Goal: Transaction & Acquisition: Purchase product/service

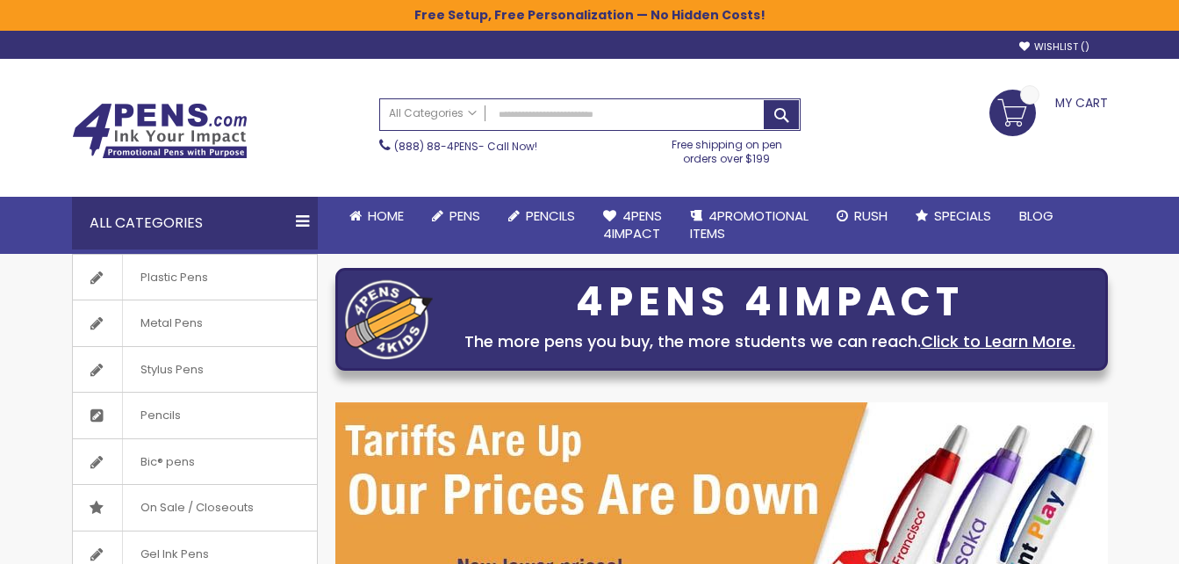
click at [239, 255] on link "Plastic Pens" at bounding box center [195, 278] width 244 height 46
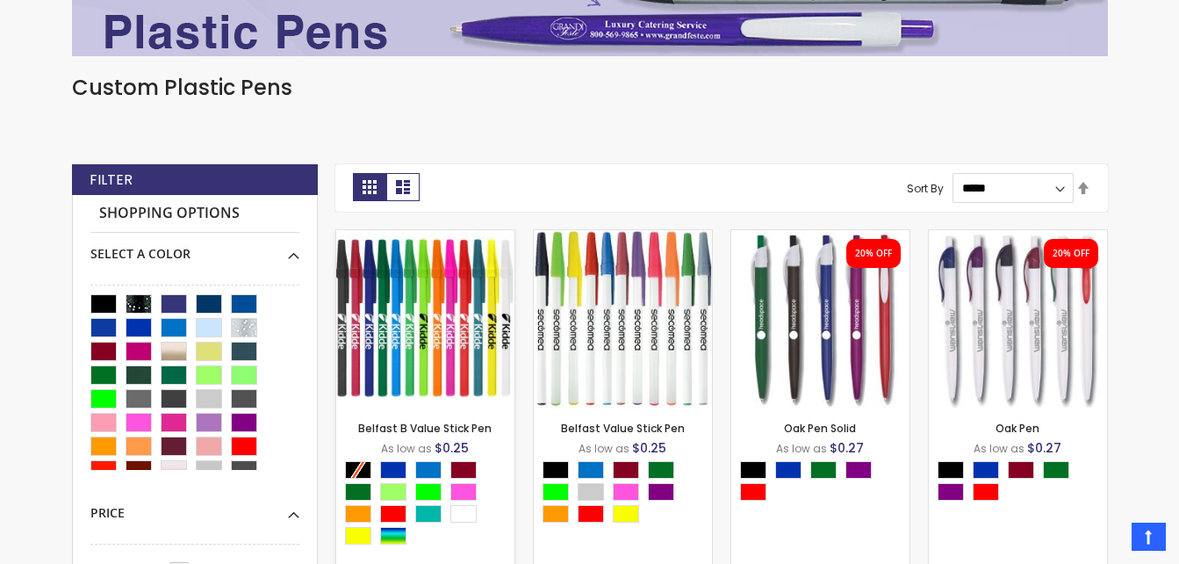
scroll to position [440, 0]
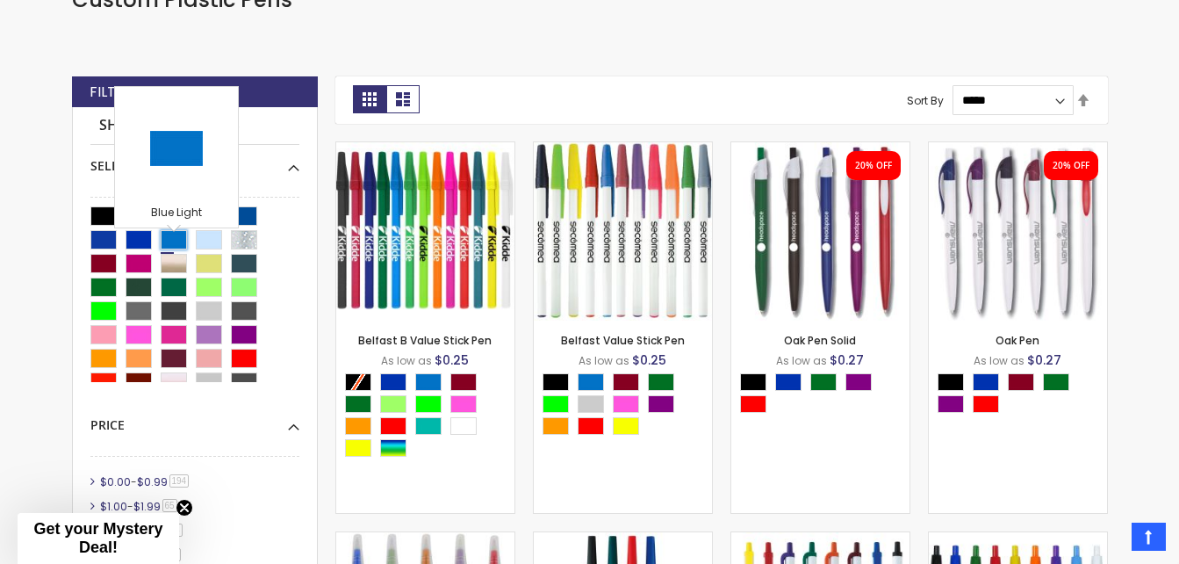
click at [169, 249] on div "Blue Light" at bounding box center [174, 239] width 26 height 19
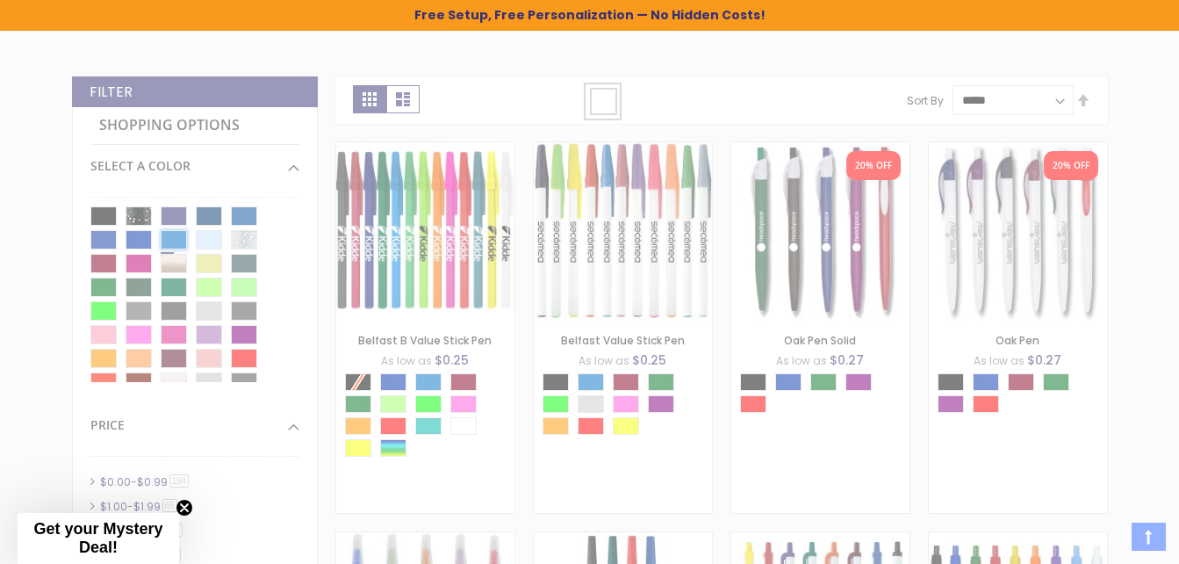
scroll to position [471, 0]
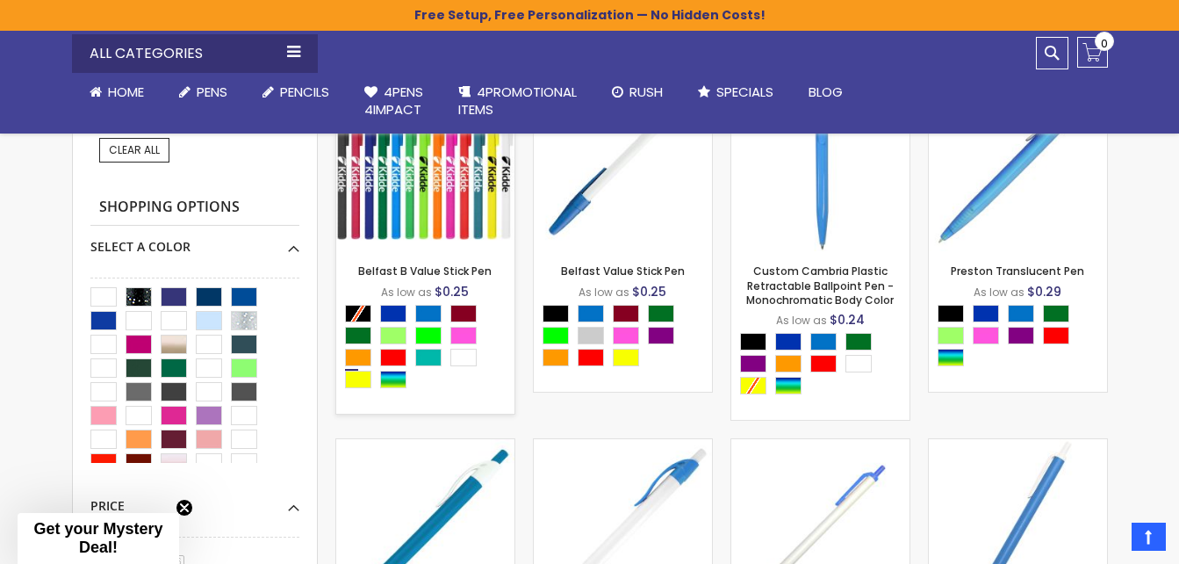
scroll to position [558, 0]
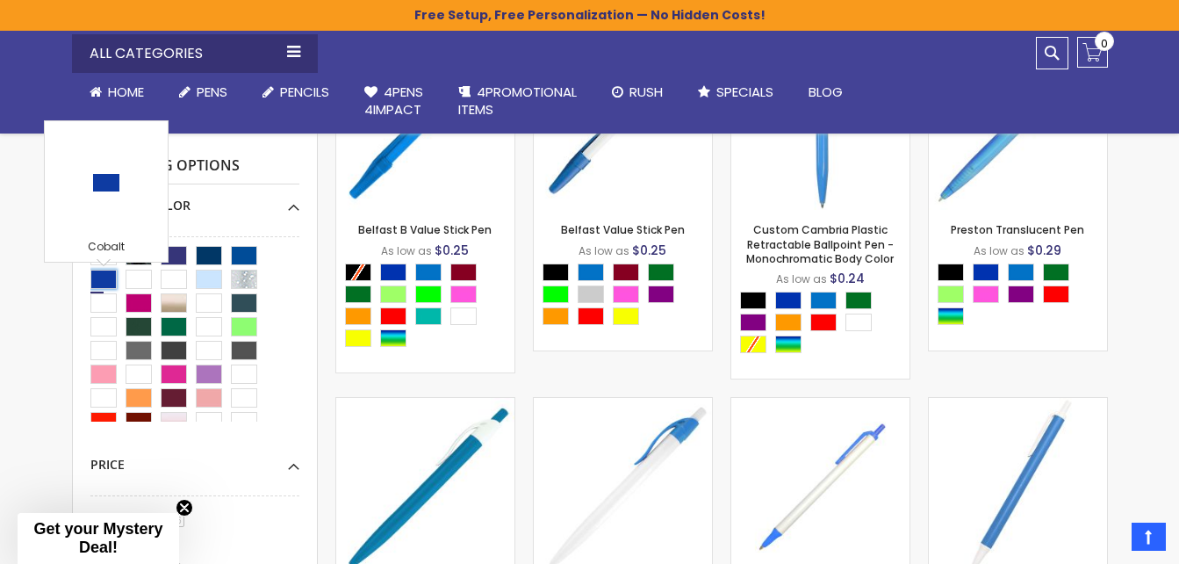
click at [114, 285] on div "Cobalt" at bounding box center [103, 279] width 26 height 19
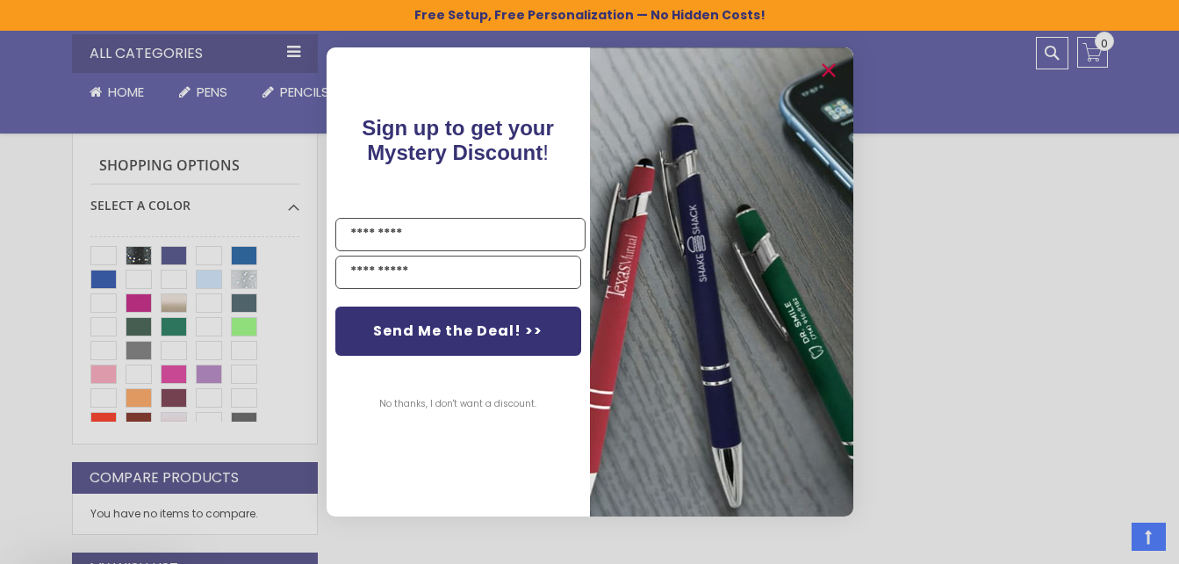
scroll to position [471, 0]
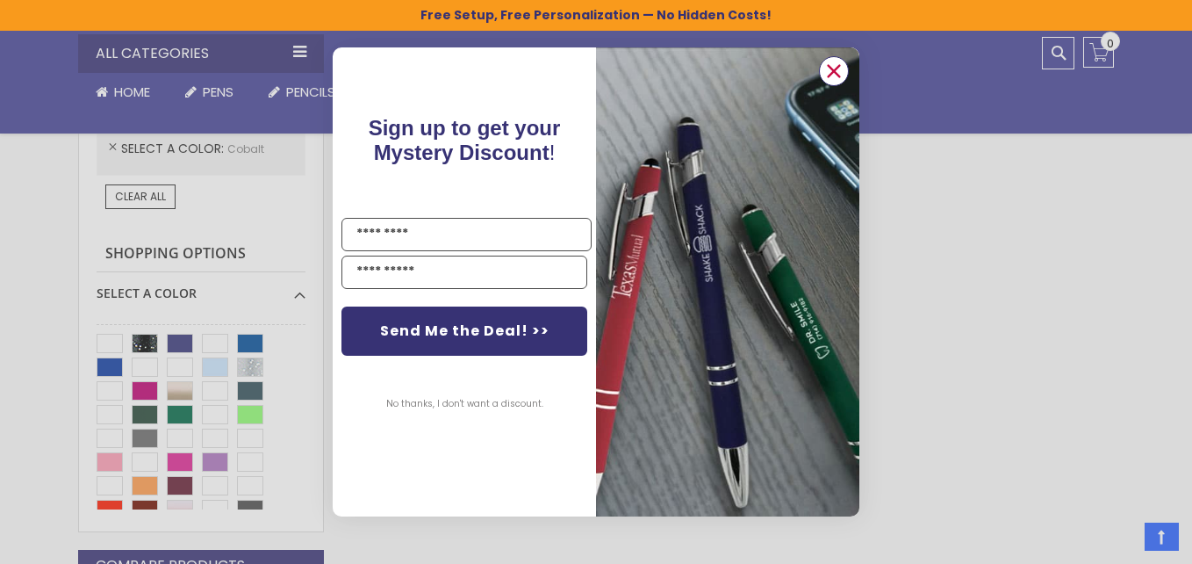
click at [827, 74] on circle "Close dialog" at bounding box center [834, 71] width 26 height 26
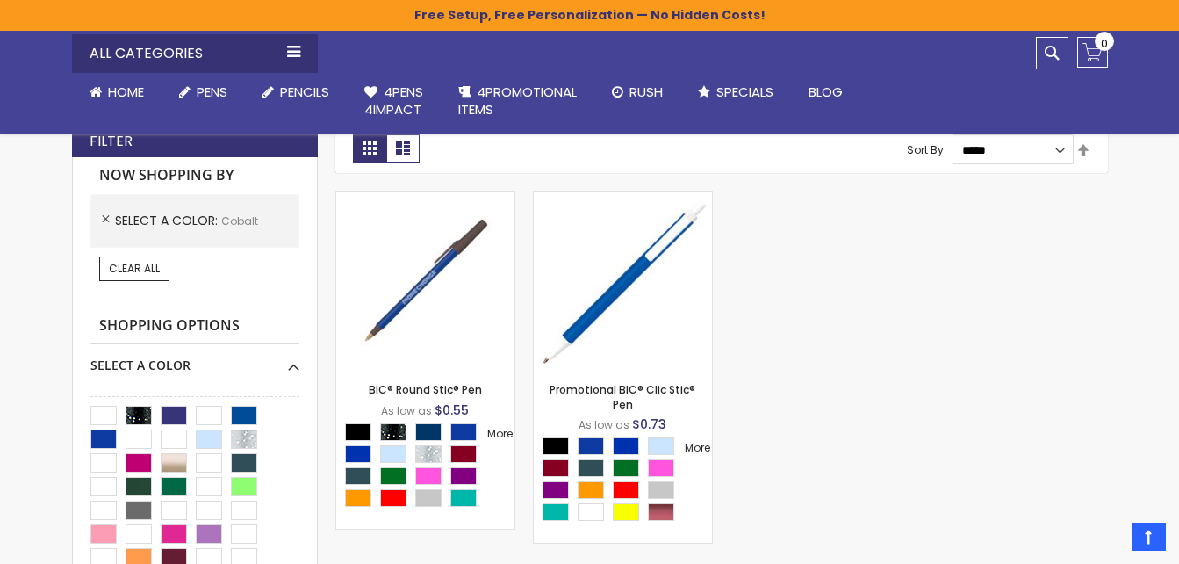
scroll to position [558, 0]
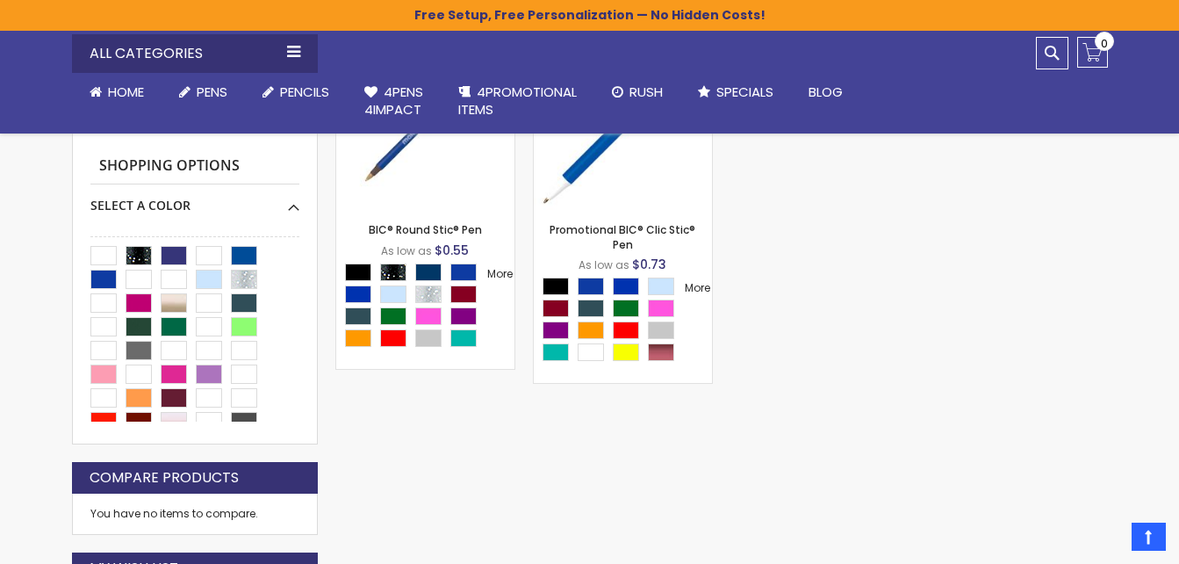
scroll to position [471, 0]
